Goal: Navigation & Orientation: Find specific page/section

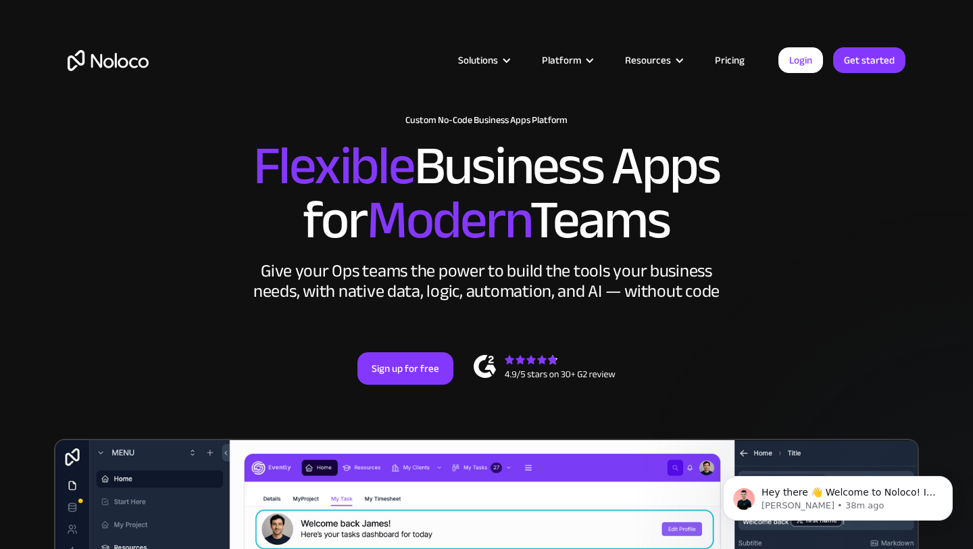
click at [740, 64] on link "Pricing" at bounding box center [730, 60] width 64 height 18
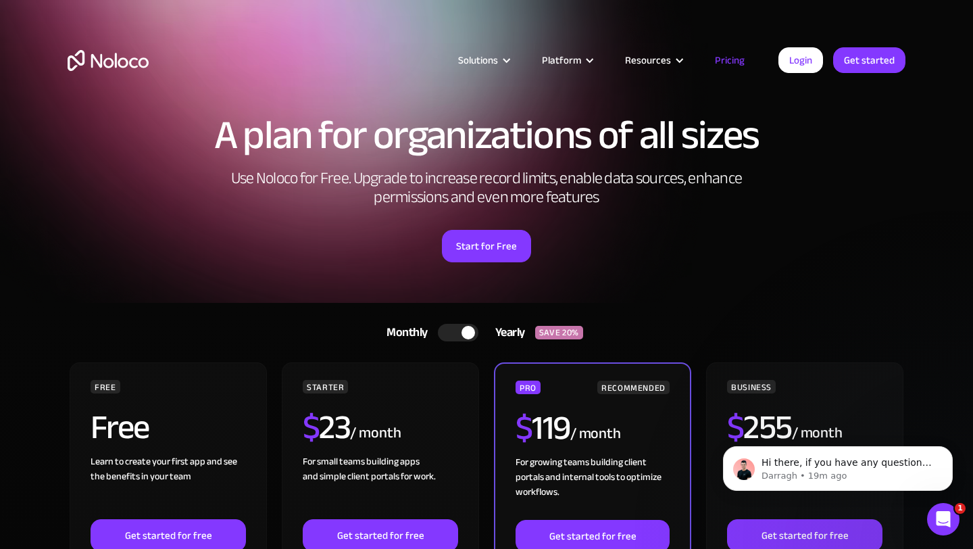
click at [108, 72] on div "Solutions Use Cases Business Types Project Management Keep track of customers, …" at bounding box center [486, 74] width 865 height 80
click at [108, 66] on img "home" at bounding box center [108, 60] width 81 height 21
